Goal: Find specific page/section: Find specific page/section

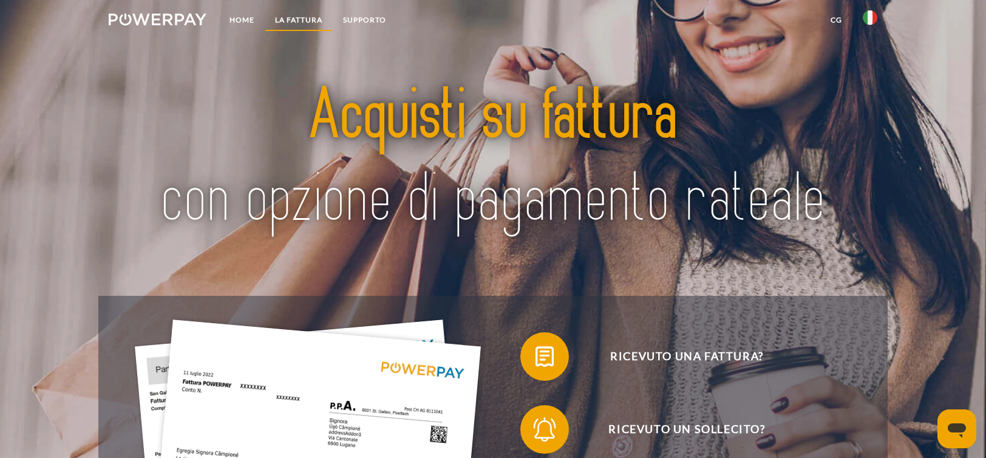
click at [293, 27] on link "LA FATTURA" at bounding box center [299, 20] width 68 height 22
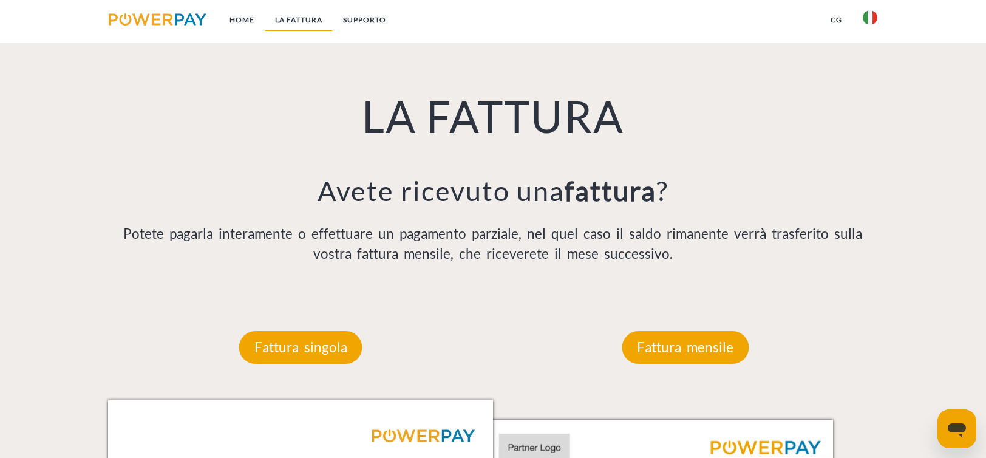
scroll to position [867, 0]
click at [873, 19] on img at bounding box center [869, 17] width 15 height 15
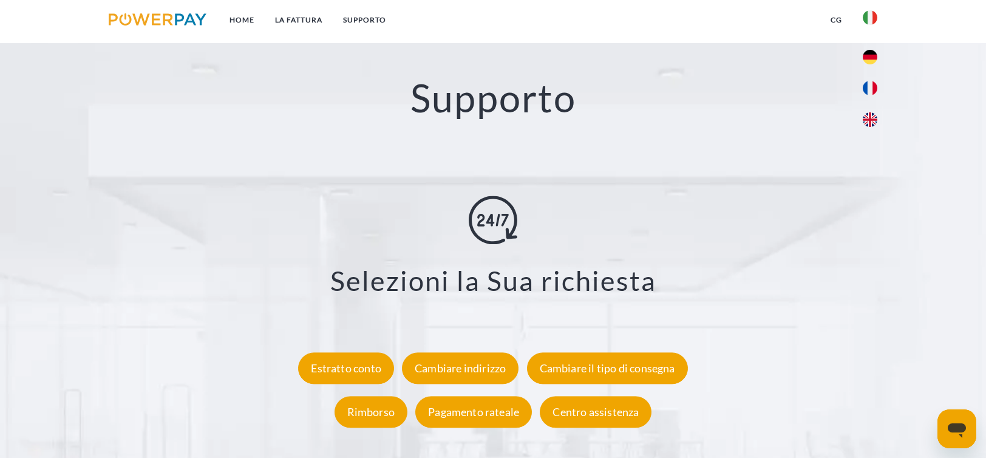
scroll to position [2202, 0]
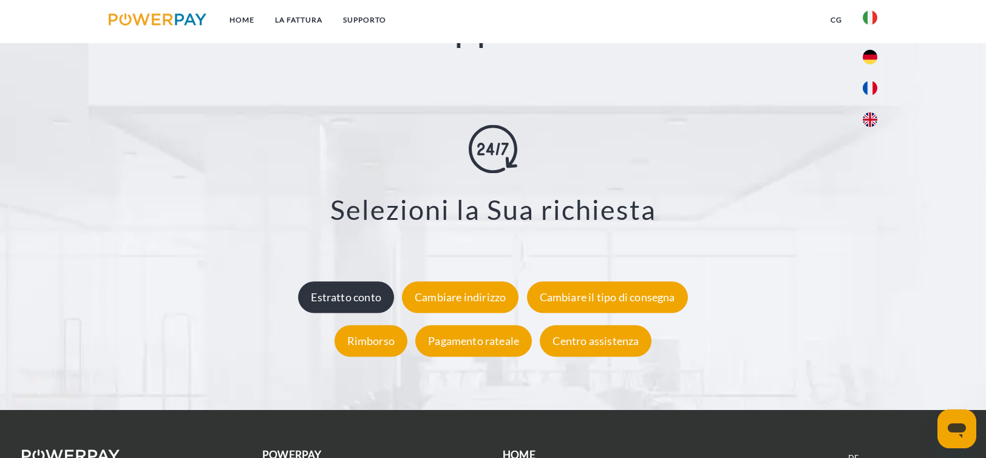
click at [342, 304] on div "Estratto conto" at bounding box center [346, 297] width 96 height 32
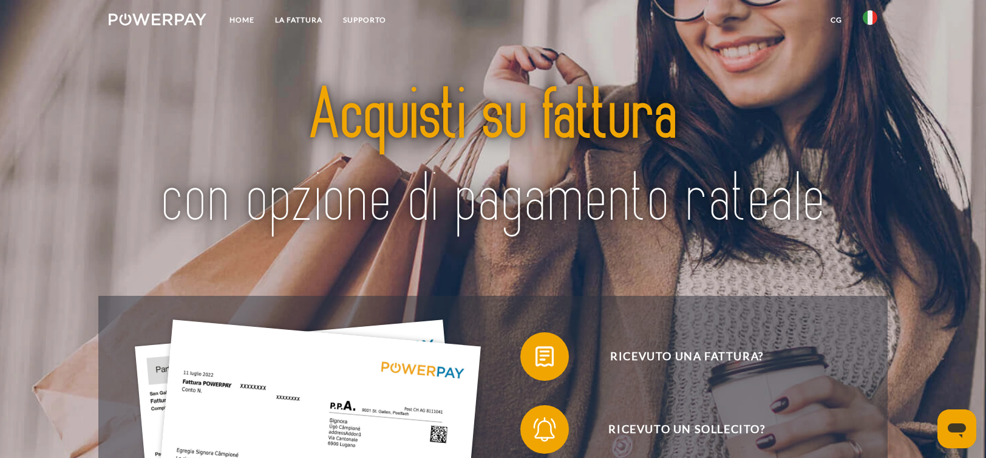
click at [870, 17] on img at bounding box center [869, 17] width 15 height 15
click at [867, 18] on img at bounding box center [869, 17] width 15 height 15
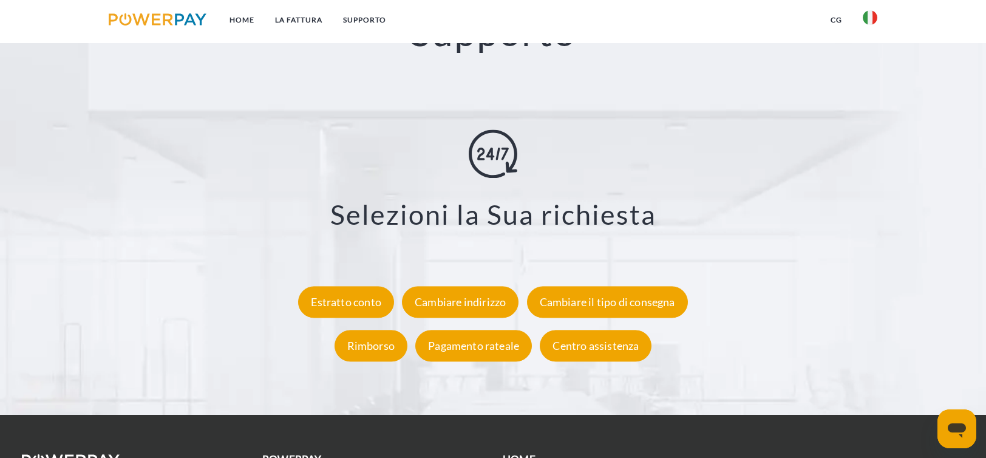
scroll to position [2240, 0]
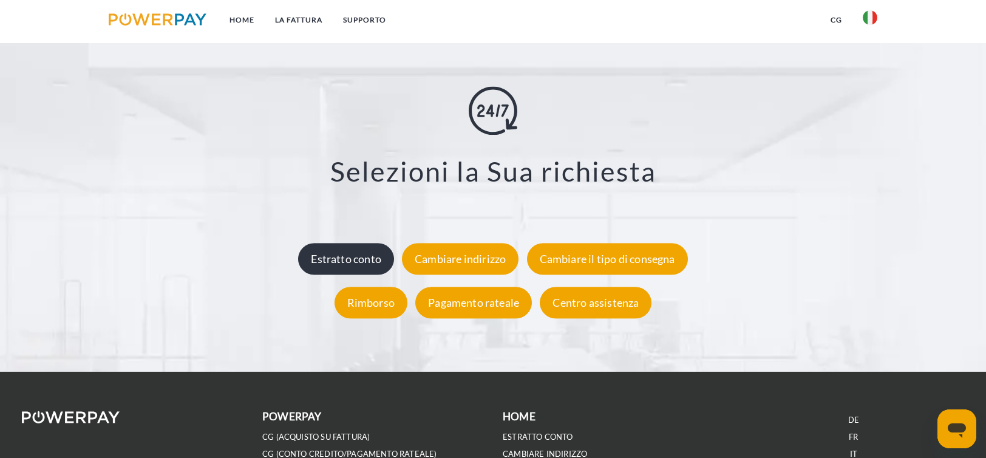
click at [367, 264] on div "Estratto conto" at bounding box center [346, 259] width 96 height 32
